Goal: Task Accomplishment & Management: Use online tool/utility

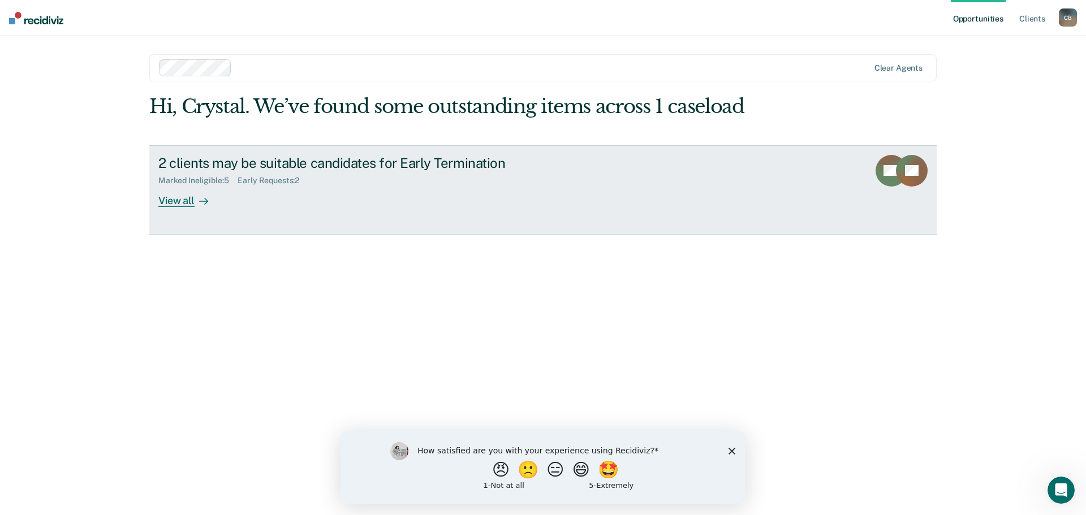
click at [179, 203] on div "View all" at bounding box center [189, 196] width 63 height 22
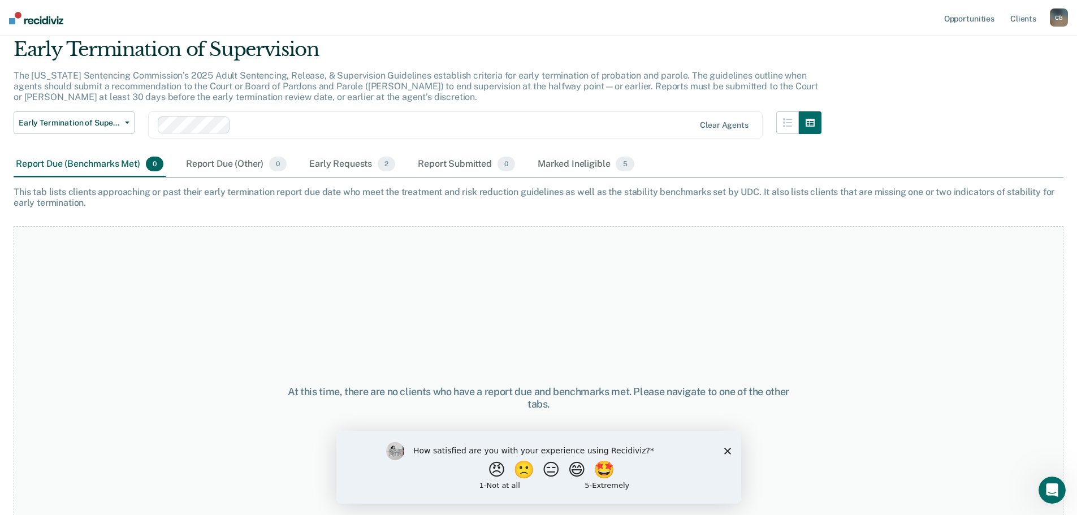
scroll to position [94, 0]
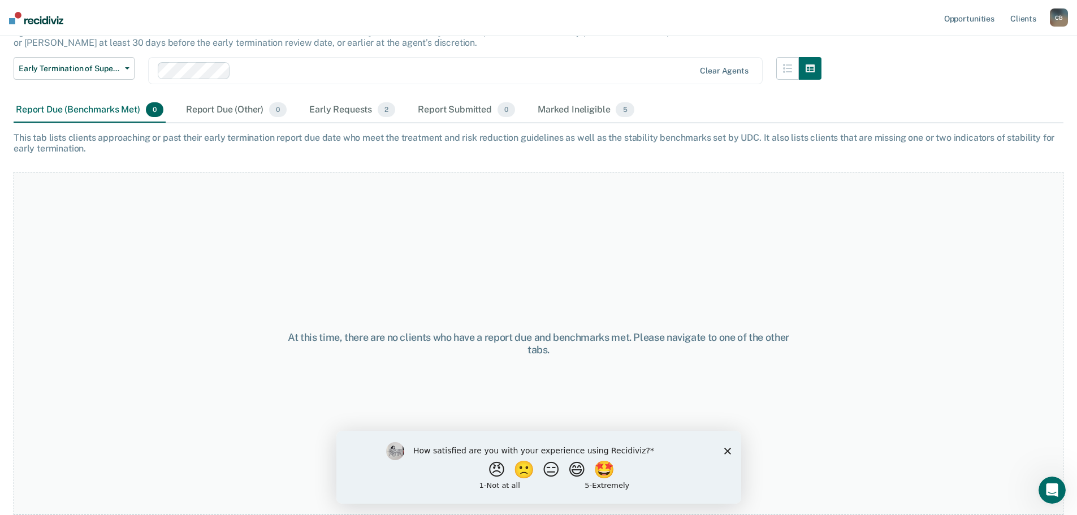
click at [728, 450] on polygon "Close survey" at bounding box center [727, 450] width 7 height 7
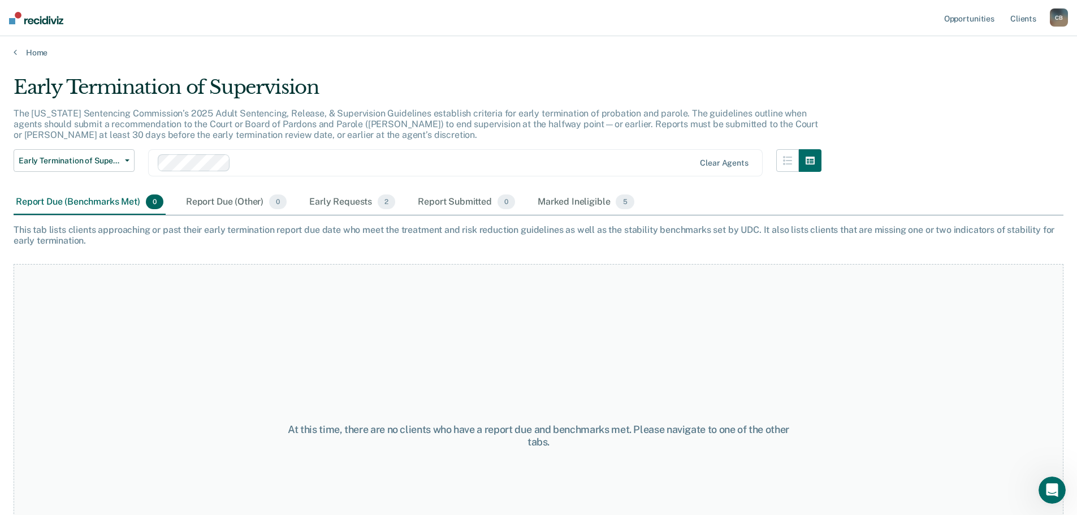
scroll to position [0, 0]
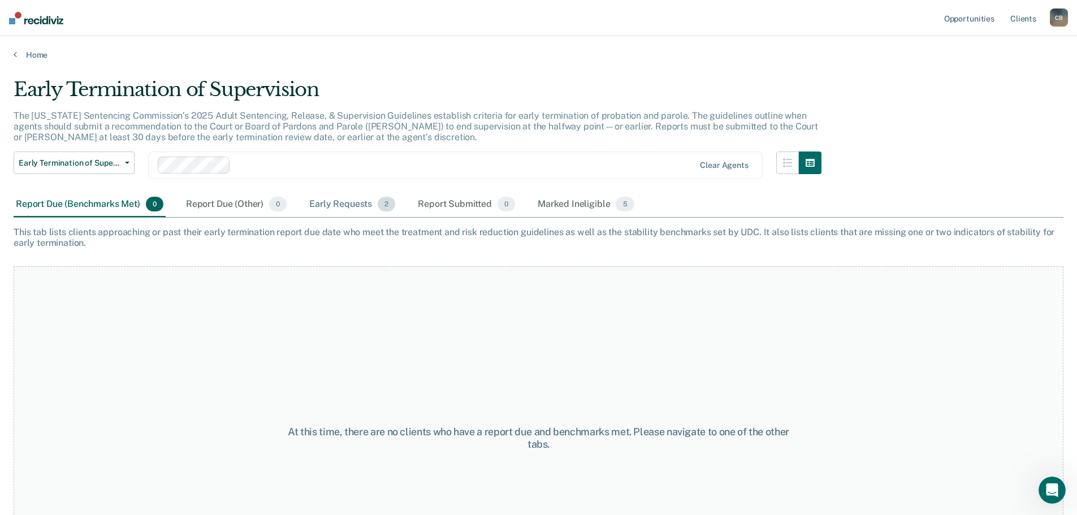
click at [343, 207] on div "Early Requests 2" at bounding box center [352, 204] width 90 height 25
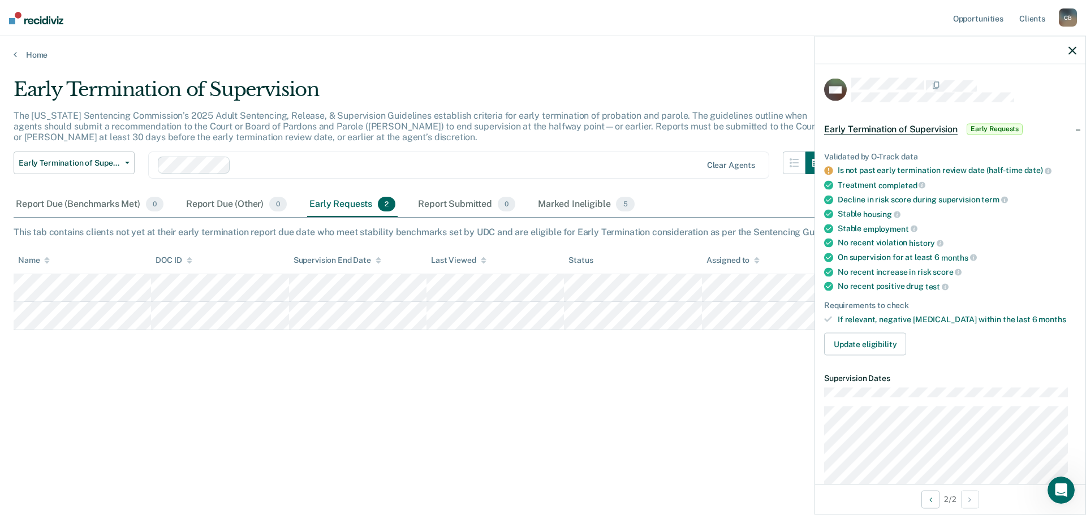
drag, startPoint x: 710, startPoint y: 383, endPoint x: 702, endPoint y: 383, distance: 7.9
click at [710, 384] on div "Early Termination of Supervision The [US_STATE] Sentencing Commission’s 2025 Ad…" at bounding box center [543, 254] width 1059 height 352
click at [80, 162] on span "Early Termination of Supervision" at bounding box center [70, 163] width 102 height 10
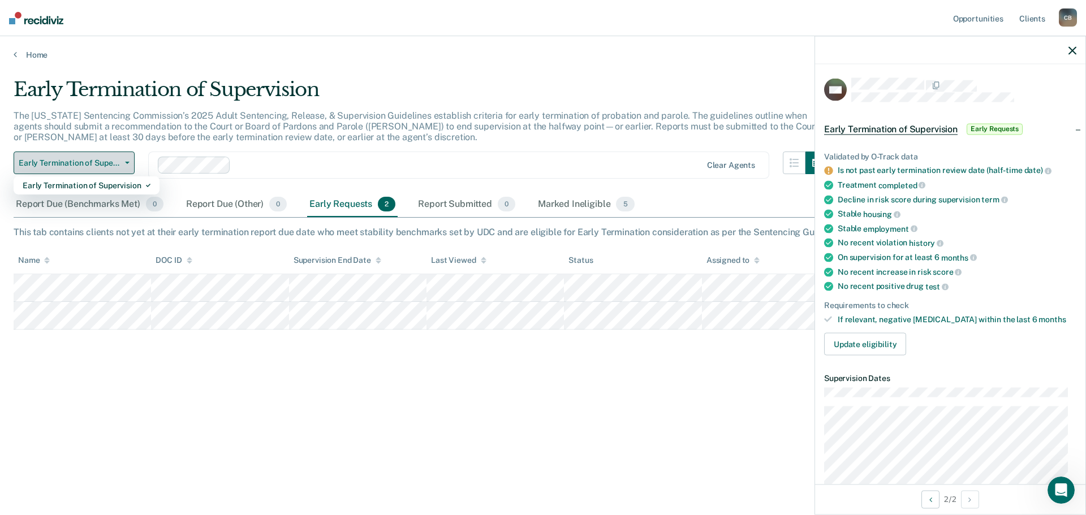
click at [94, 165] on span "Early Termination of Supervision" at bounding box center [70, 163] width 102 height 10
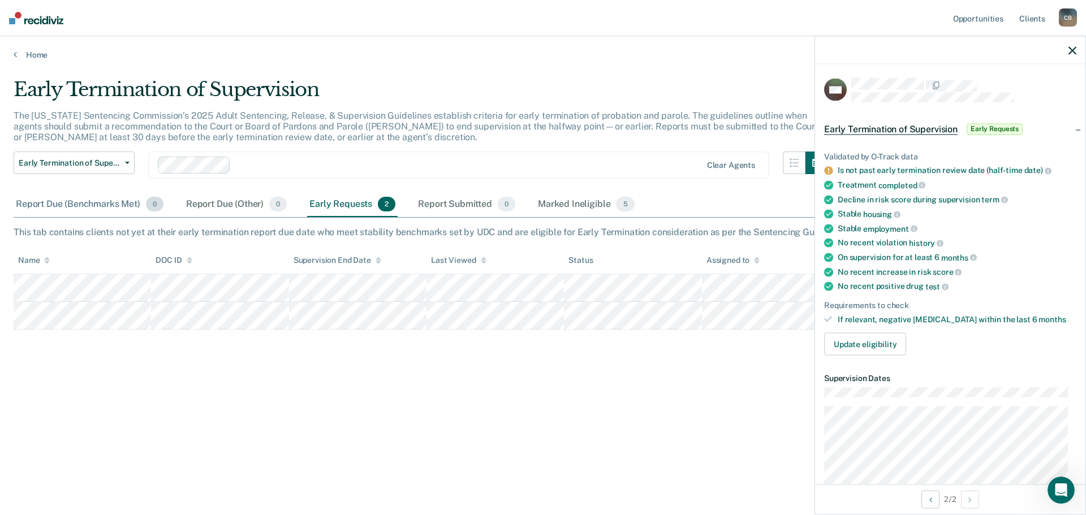
click at [77, 205] on div "Report Due (Benchmarks Met) 0" at bounding box center [90, 204] width 152 height 25
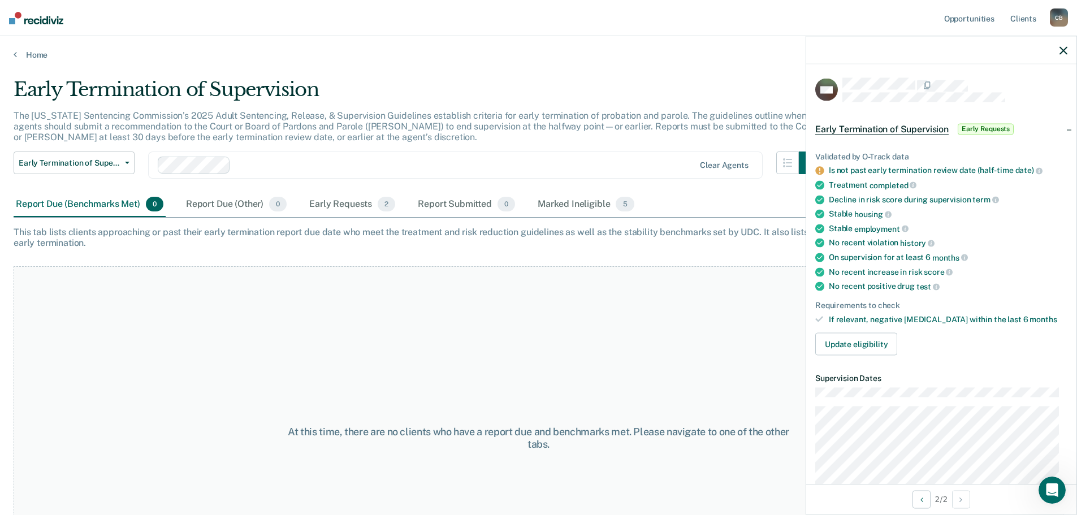
click at [1064, 49] on icon "button" at bounding box center [1064, 50] width 8 height 8
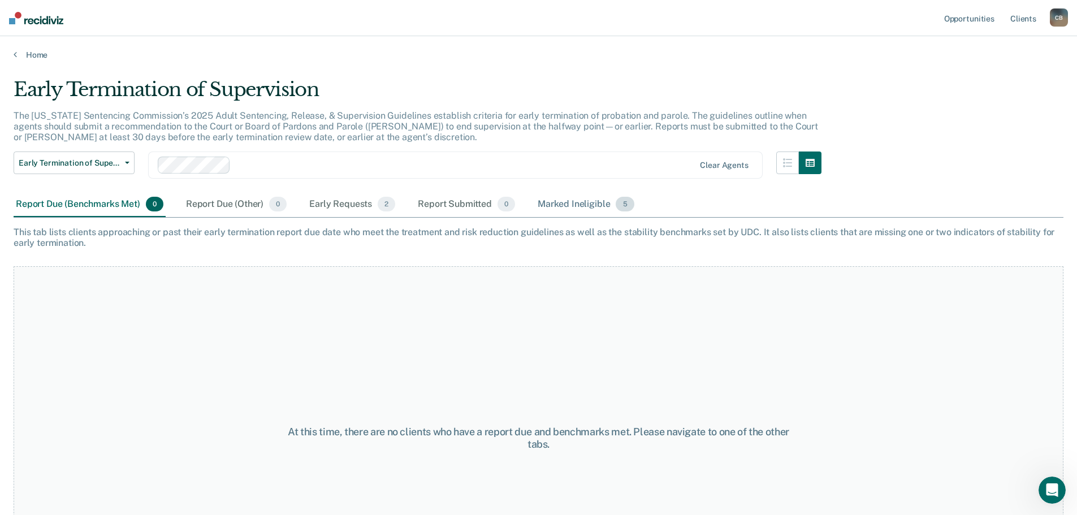
click at [574, 203] on div "Marked Ineligible 5" at bounding box center [586, 204] width 101 height 25
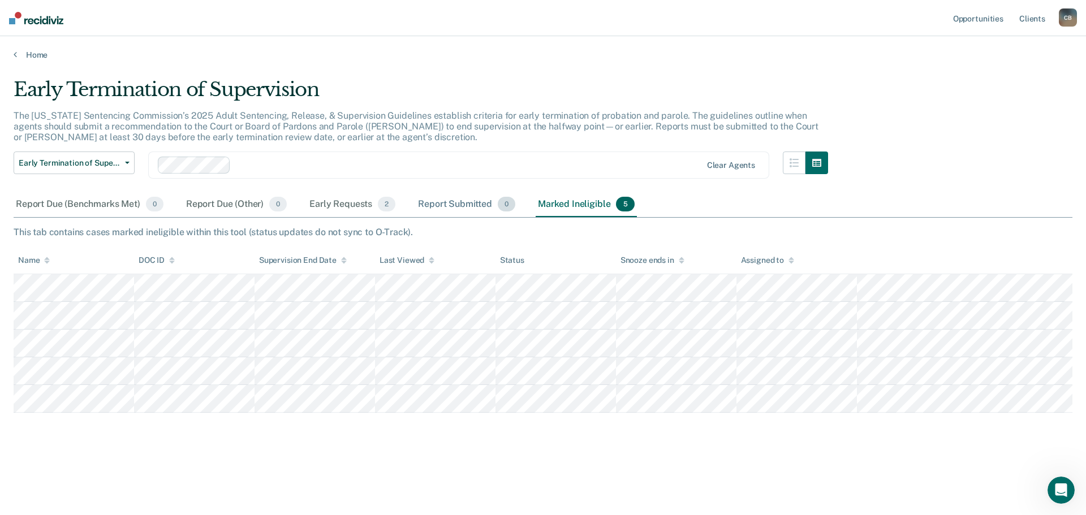
click at [452, 204] on div "Report Submitted 0" at bounding box center [467, 204] width 102 height 25
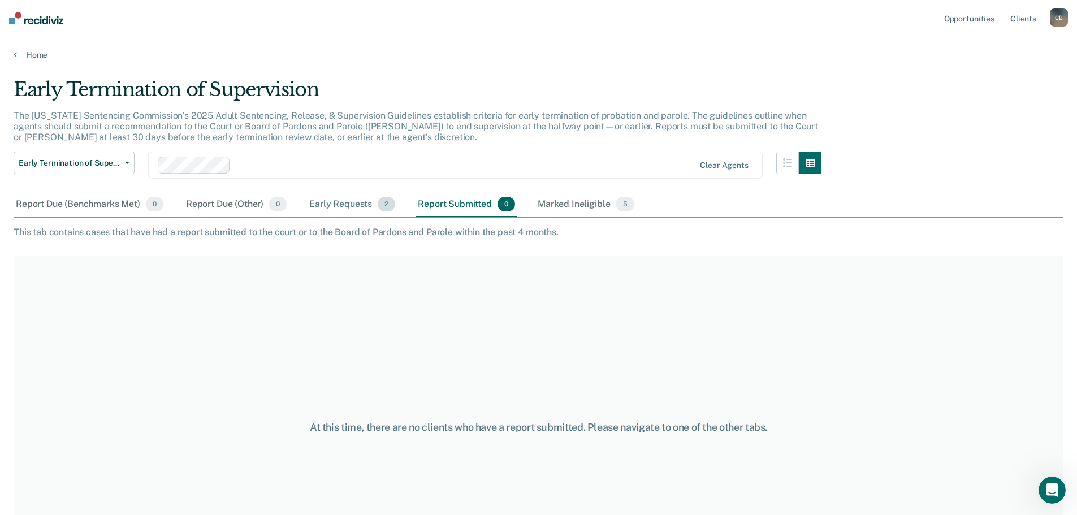
click at [374, 202] on div "Early Requests 2" at bounding box center [352, 204] width 90 height 25
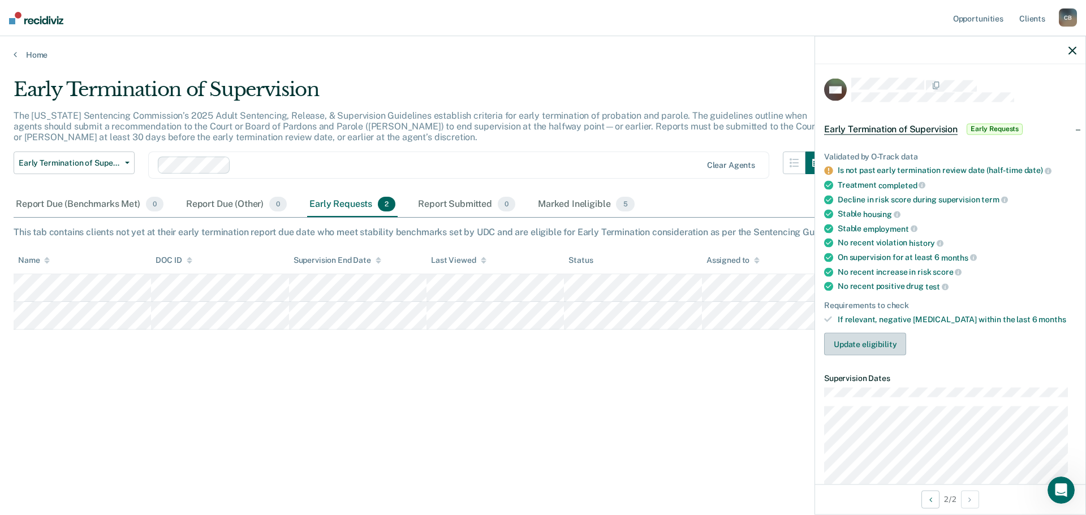
click at [862, 346] on button "Update eligibility" at bounding box center [865, 344] width 82 height 23
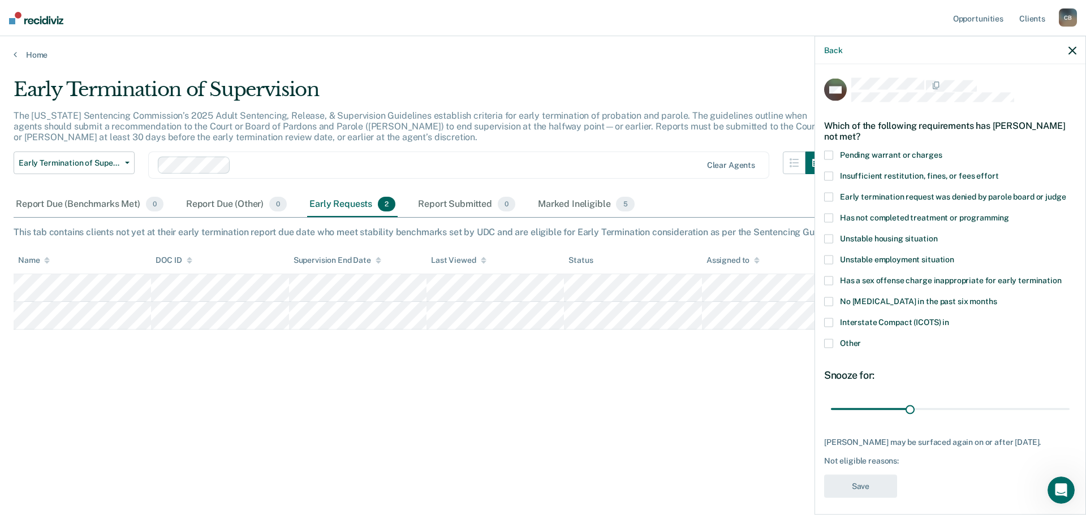
click at [829, 322] on span at bounding box center [828, 322] width 9 height 9
click at [869, 496] on button "Save" at bounding box center [860, 486] width 73 height 23
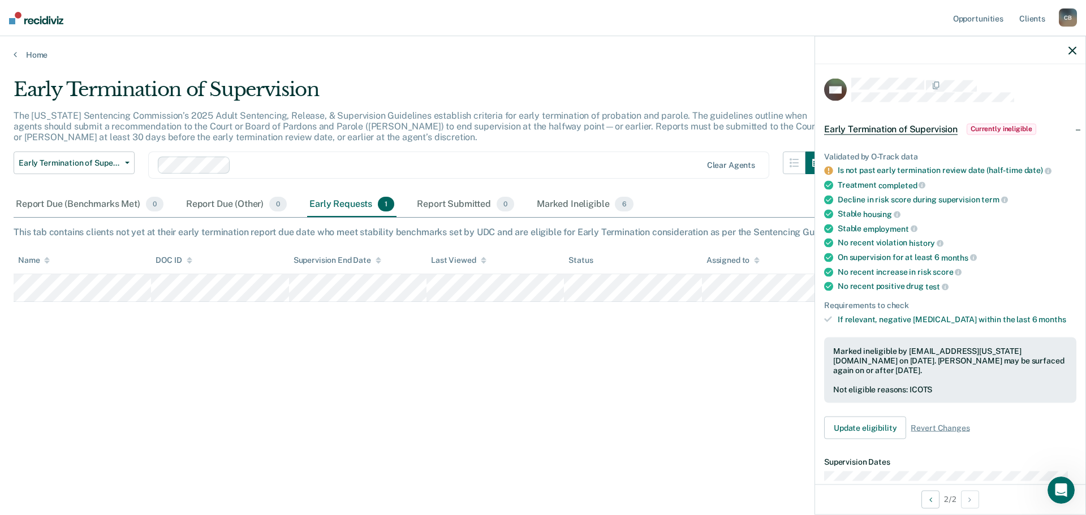
click at [231, 380] on div "Early Termination of Supervision The [US_STATE] Sentencing Commission’s 2025 Ad…" at bounding box center [543, 254] width 1059 height 352
